Goal: Task Accomplishment & Management: Manage account settings

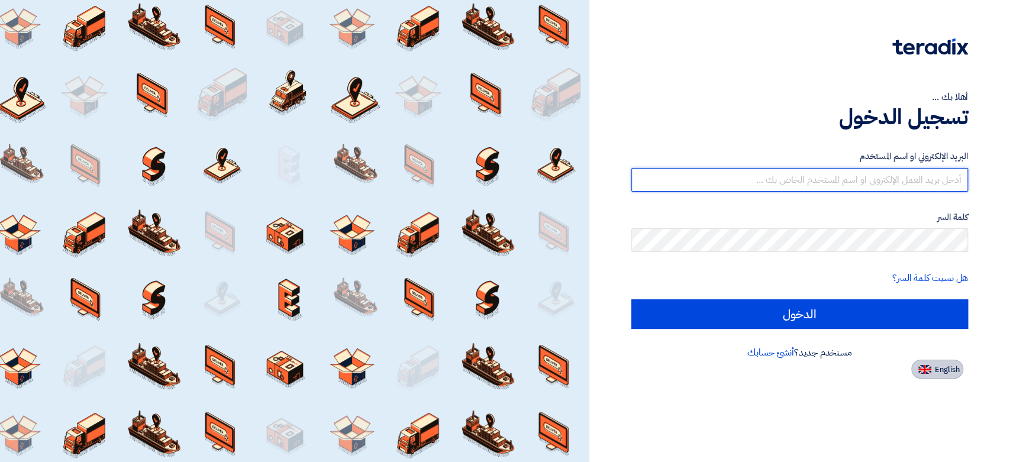
type input "[EMAIL_ADDRESS][DOMAIN_NAME]"
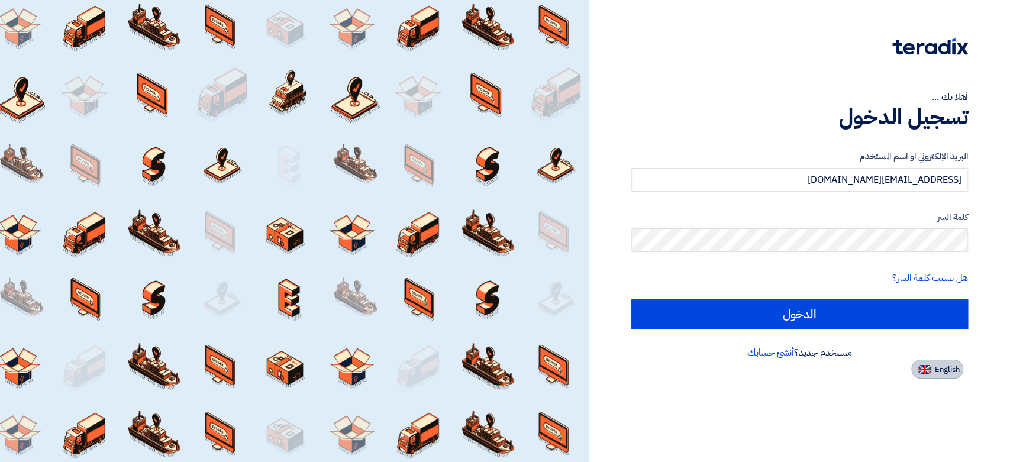
click at [942, 370] on span "English" at bounding box center [946, 369] width 25 height 8
type input "Sign in"
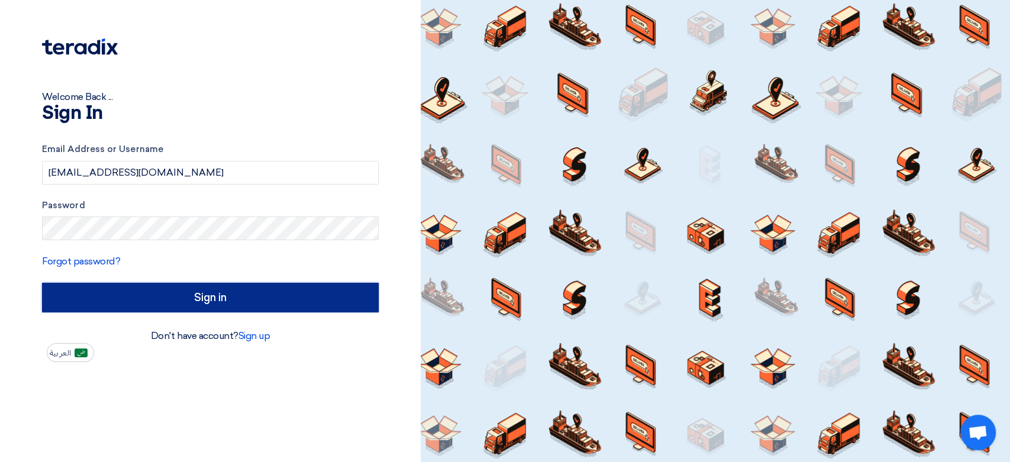
click at [263, 290] on input "Sign in" at bounding box center [210, 298] width 337 height 30
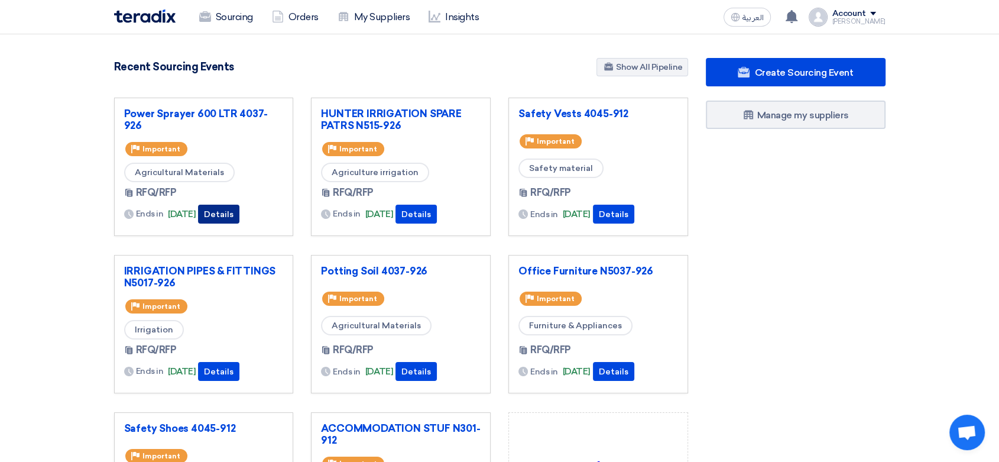
click at [240, 216] on button "Details" at bounding box center [218, 214] width 41 height 19
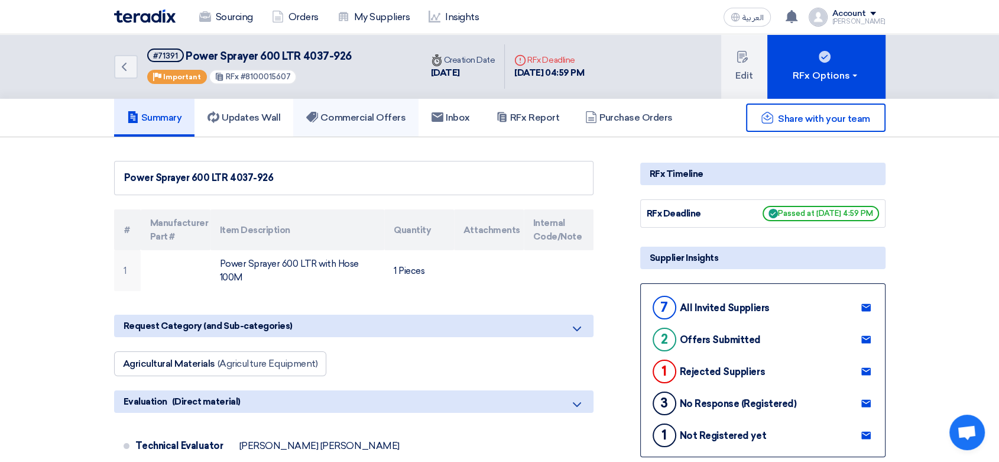
click at [364, 121] on h5 "Commercial Offers" at bounding box center [355, 118] width 99 height 12
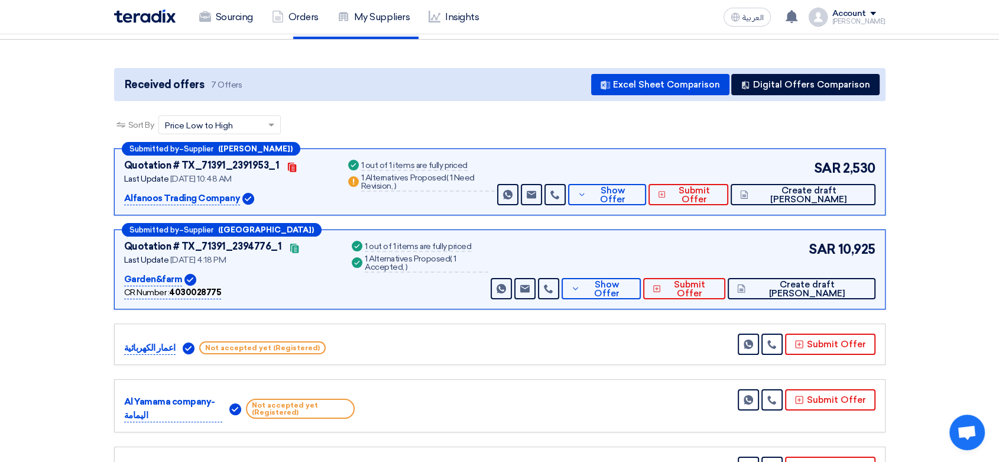
scroll to position [131, 0]
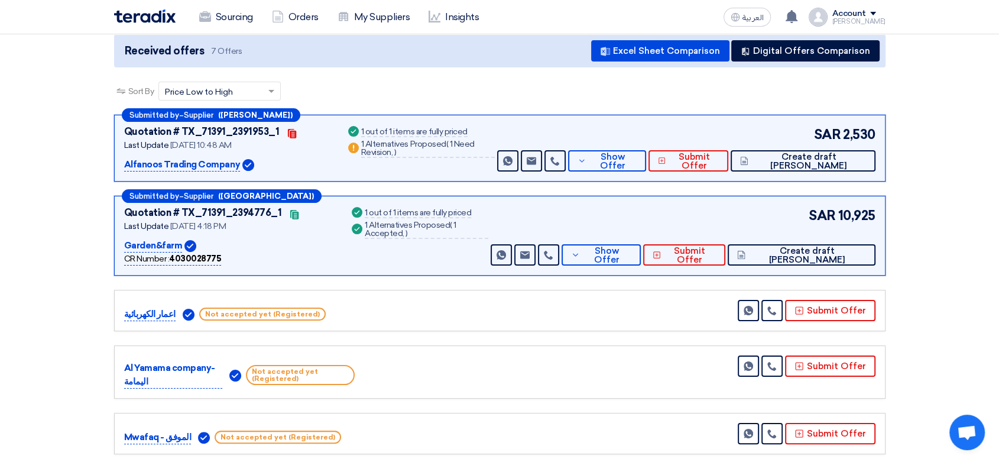
click at [471, 144] on span "1 Need Revision," at bounding box center [418, 148] width 114 height 18
click at [637, 157] on span "Show Offer" at bounding box center [613, 162] width 47 height 18
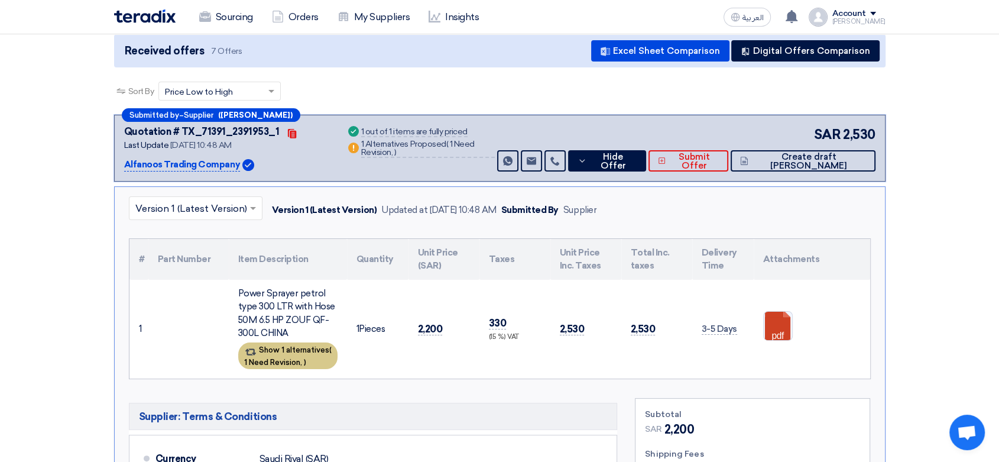
click at [296, 352] on div "Show 1 alternatives ( 1 Need Revision, )" at bounding box center [287, 355] width 99 height 27
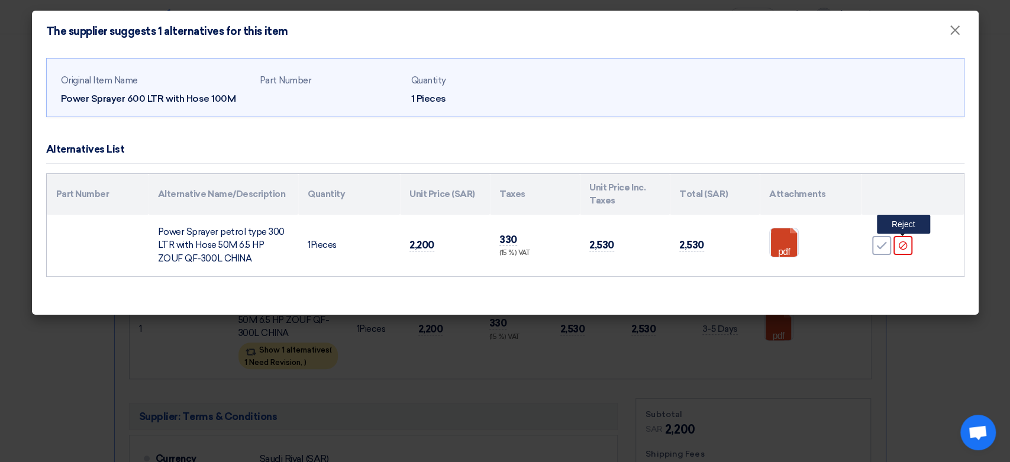
click at [902, 249] on use at bounding box center [902, 245] width 8 height 8
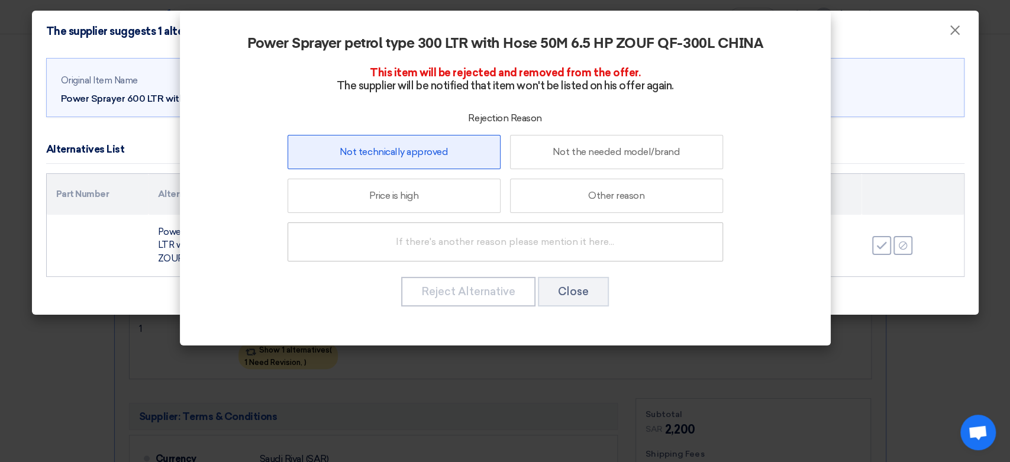
click at [458, 158] on label "Not technically approved" at bounding box center [393, 152] width 213 height 34
click at [397, 156] on input "Not technically approved" at bounding box center [394, 152] width 8 height 8
radio input "true"
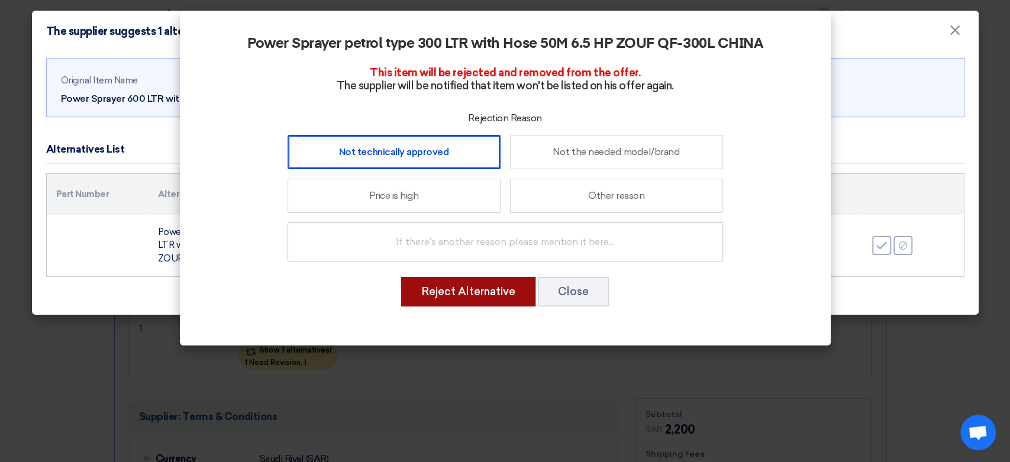
click at [497, 295] on button "Reject Alternative" at bounding box center [468, 292] width 134 height 30
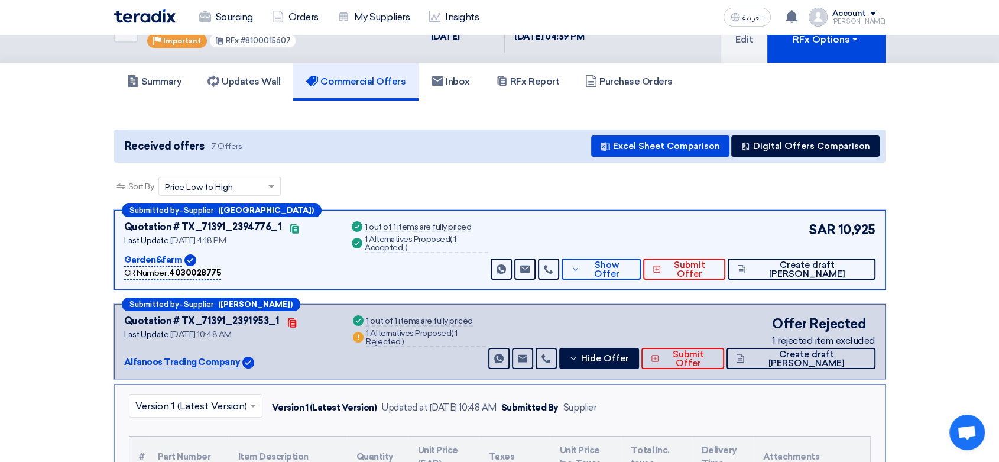
scroll to position [0, 0]
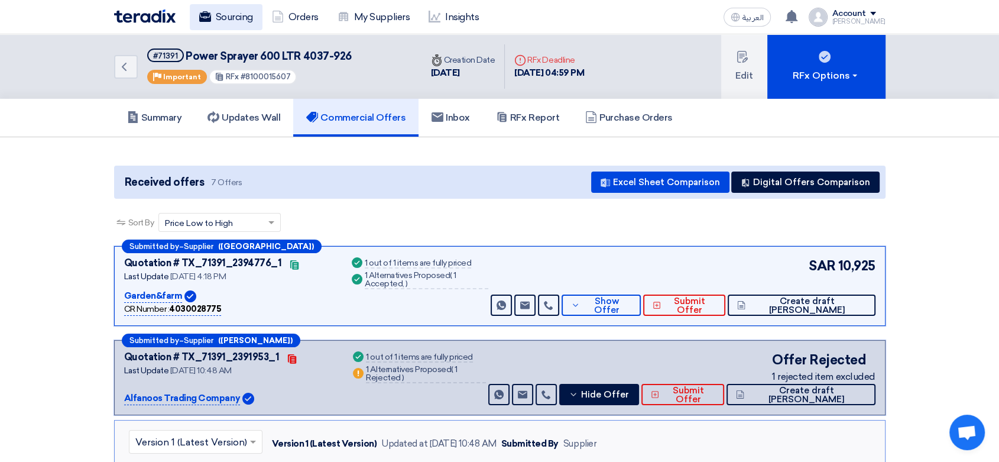
click at [241, 17] on link "Sourcing" at bounding box center [226, 17] width 73 height 26
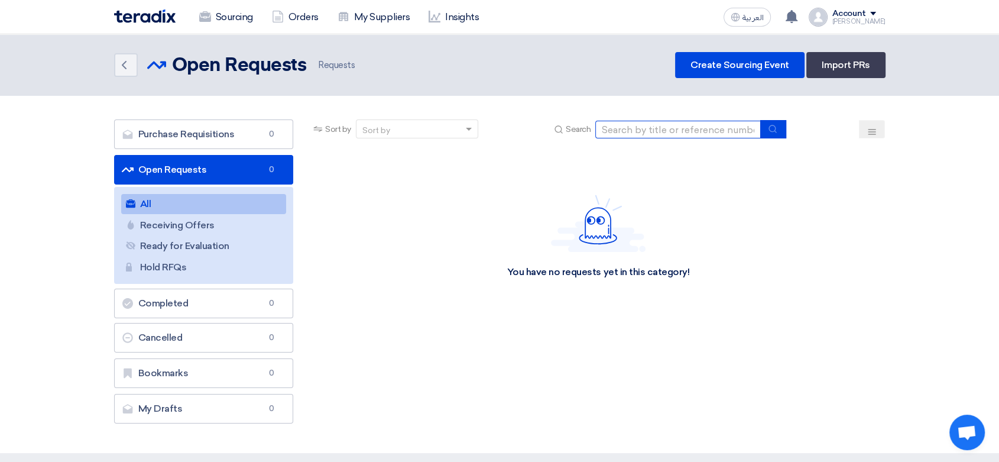
click at [638, 130] on input at bounding box center [679, 130] width 166 height 18
paste input "8100015606"
type input "8100015606"
